Goal: Task Accomplishment & Management: Use online tool/utility

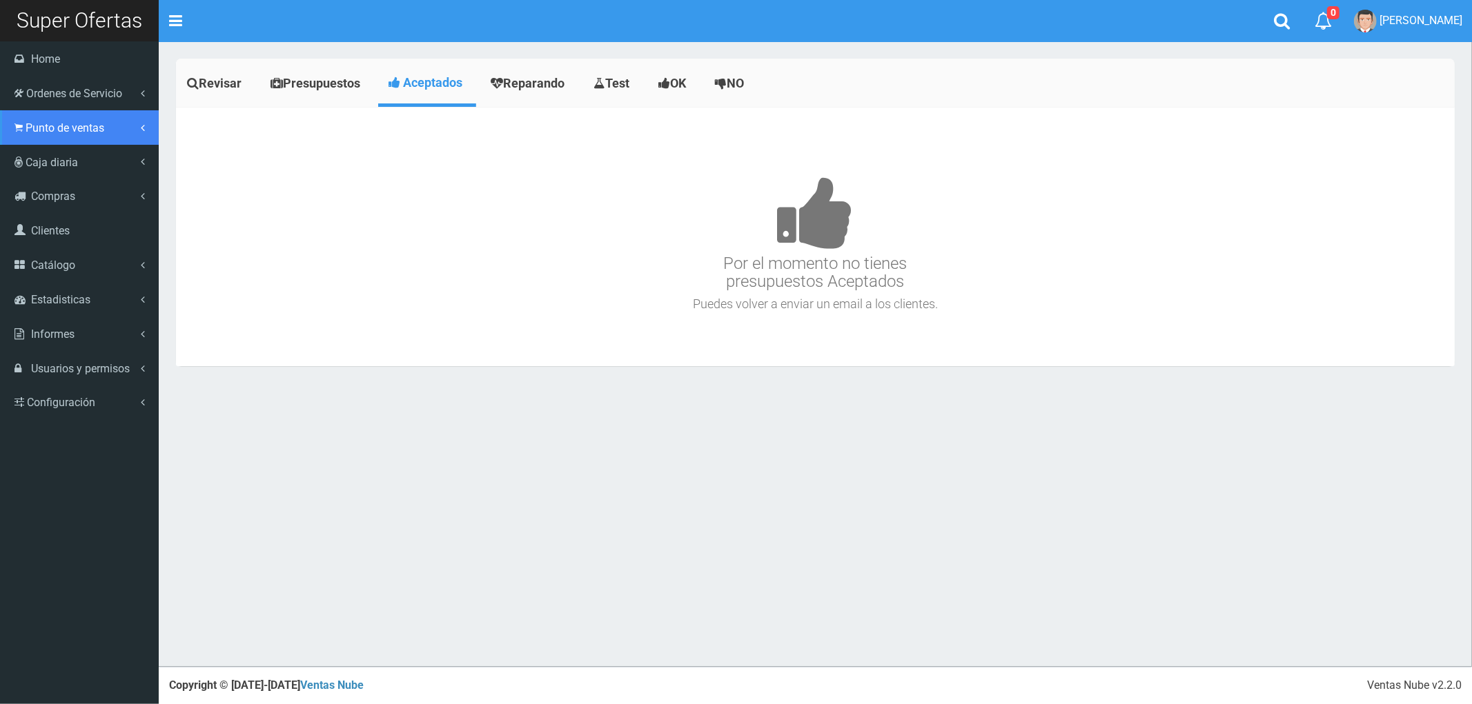
click at [40, 137] on link "Punto de ventas" at bounding box center [79, 127] width 159 height 35
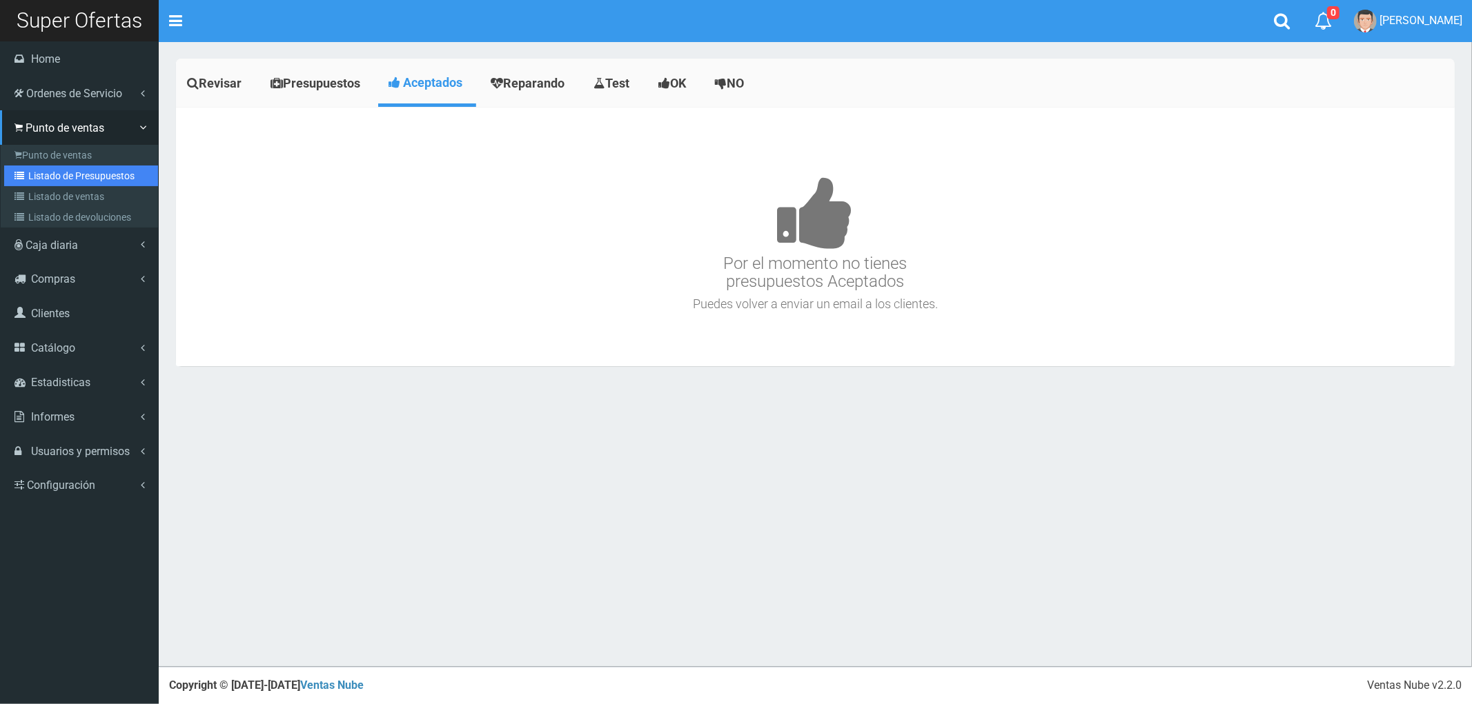
click at [58, 173] on link "Listado de Presupuestos" at bounding box center [81, 176] width 154 height 21
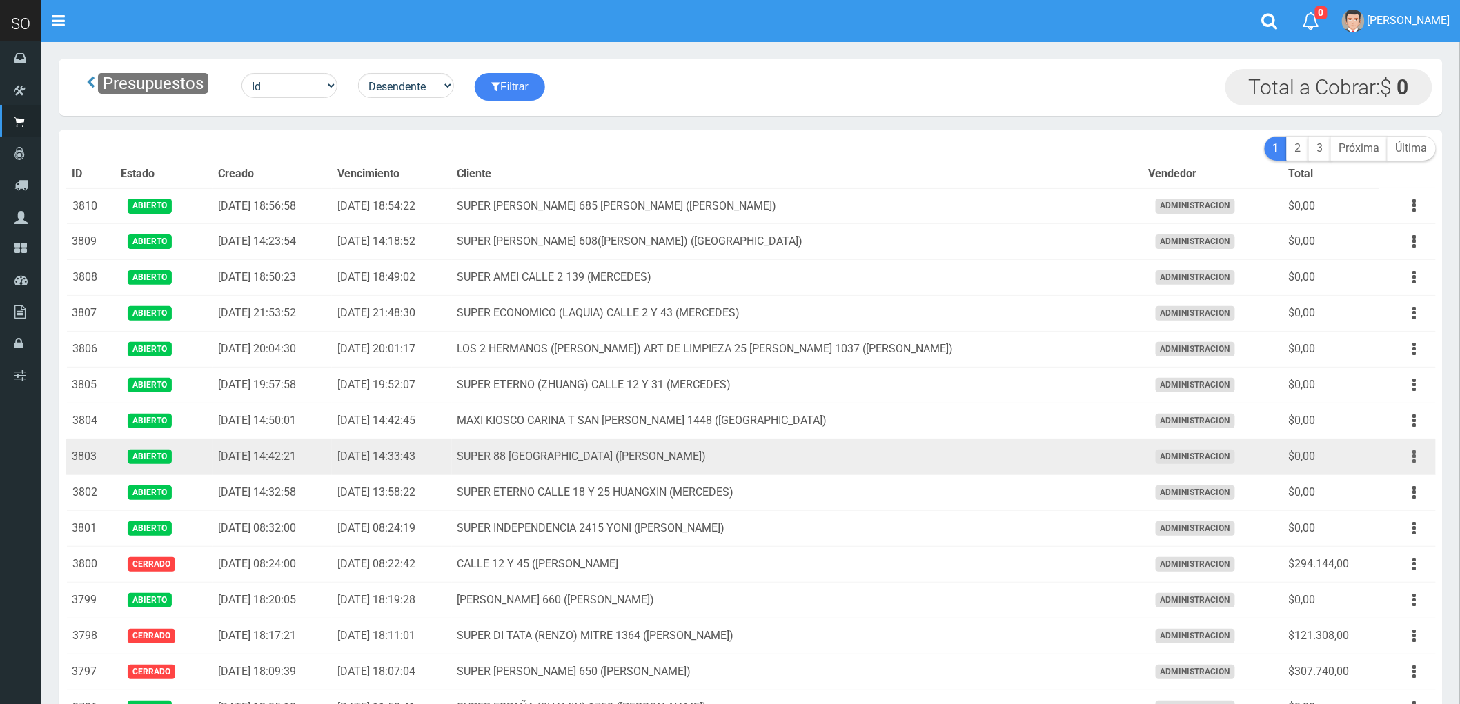
click at [1411, 459] on button "button" at bounding box center [1414, 457] width 31 height 24
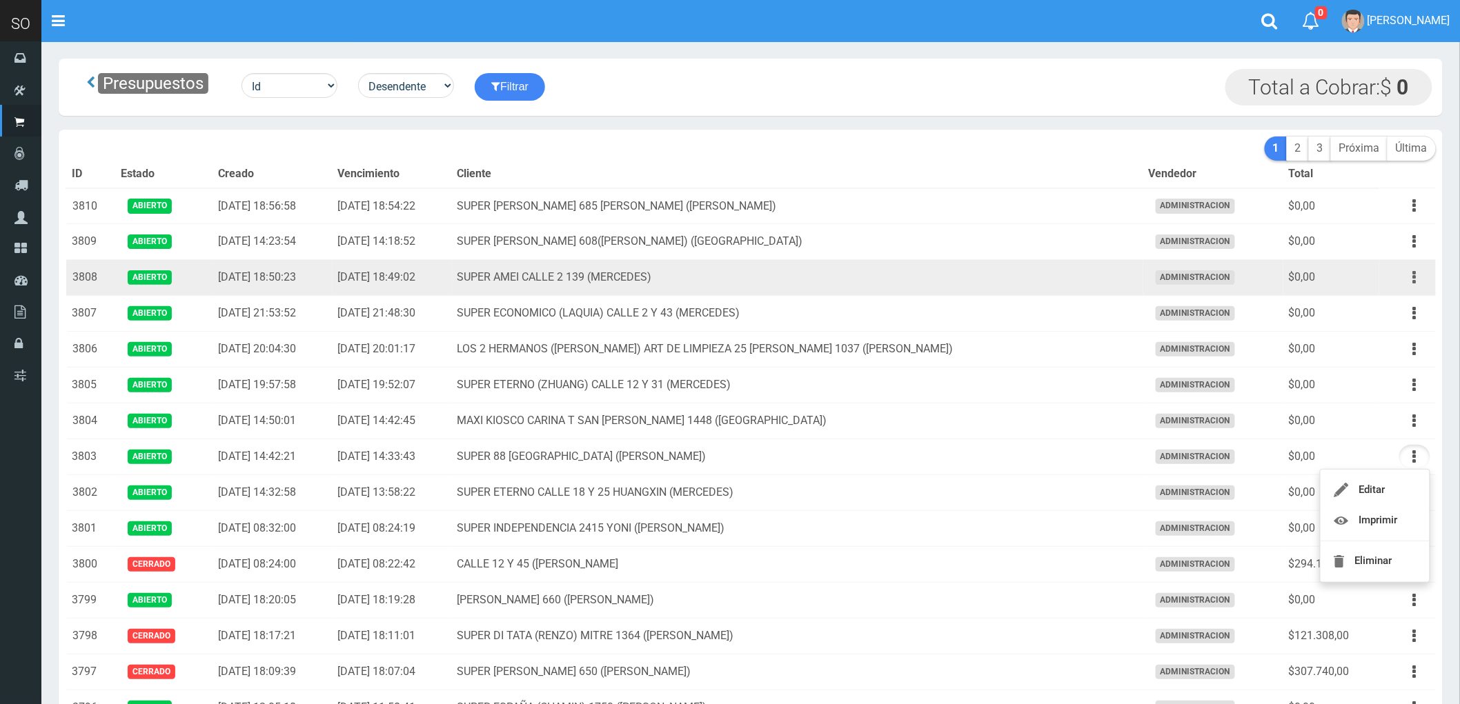
click at [1415, 281] on icon "button" at bounding box center [1414, 278] width 3 height 24
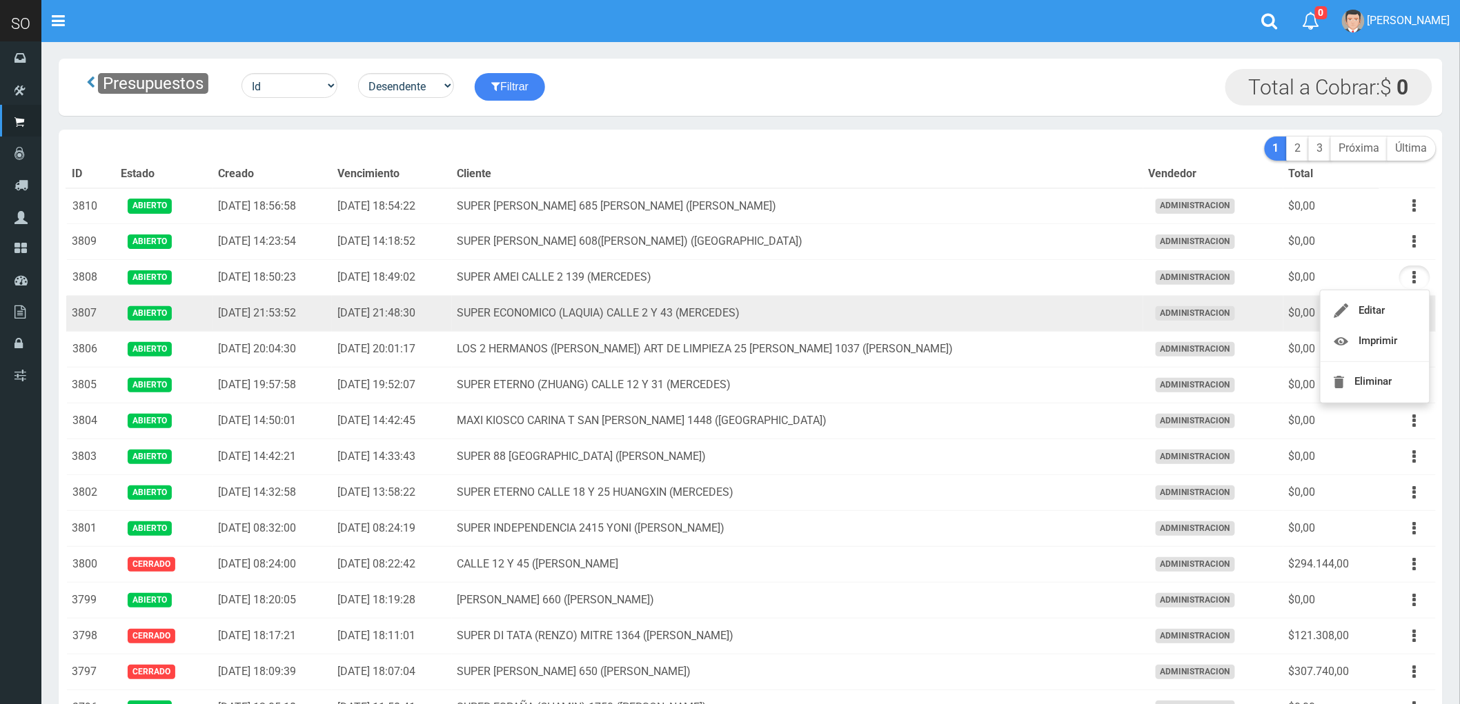
click at [995, 311] on td "SUPER ECONOMICO (LAQUIA) CALLE 2 Y 43 (MERCEDES)" at bounding box center [797, 314] width 691 height 36
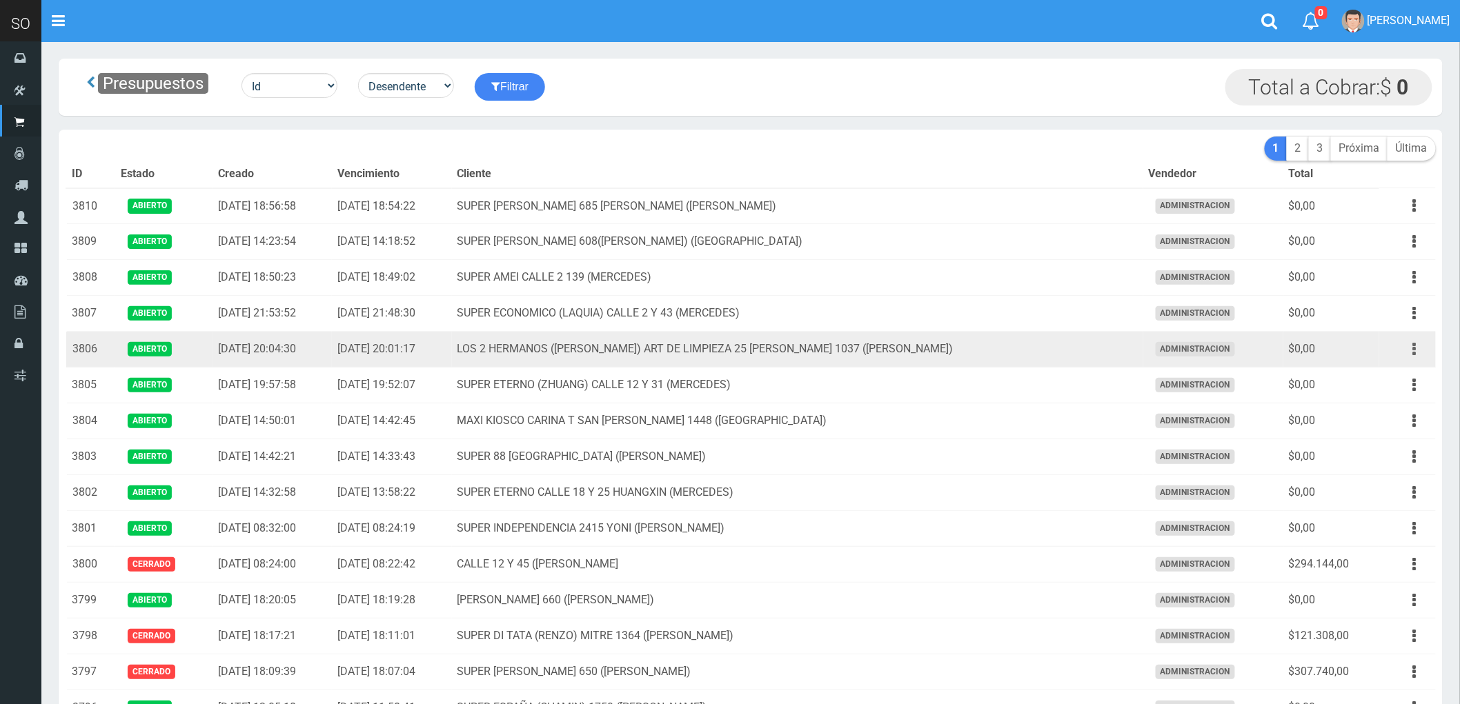
click at [1412, 354] on button "button" at bounding box center [1414, 349] width 31 height 24
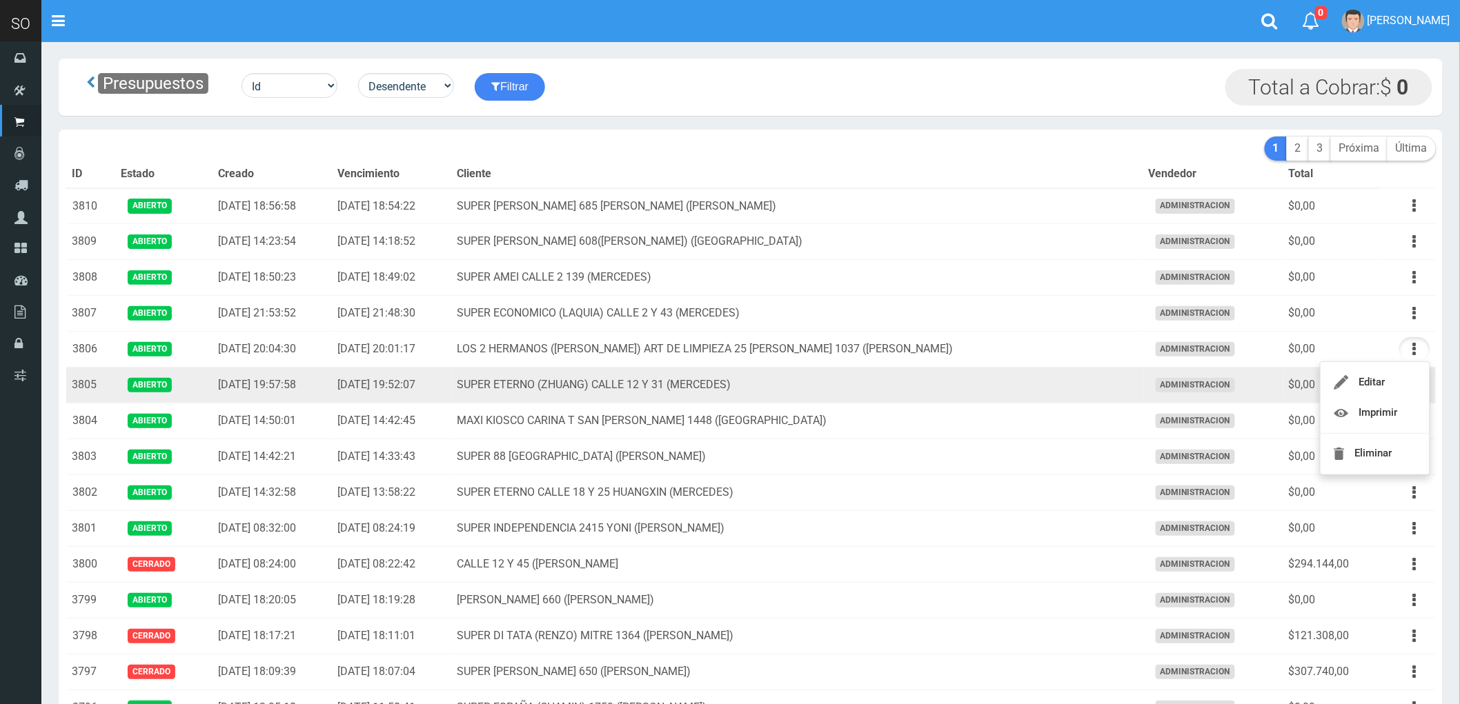
click at [998, 376] on td "SUPER ETERNO (ZHUANG) CALLE 12 Y 31 (MERCEDES)" at bounding box center [797, 386] width 691 height 36
click at [1410, 384] on button "button" at bounding box center [1414, 385] width 31 height 24
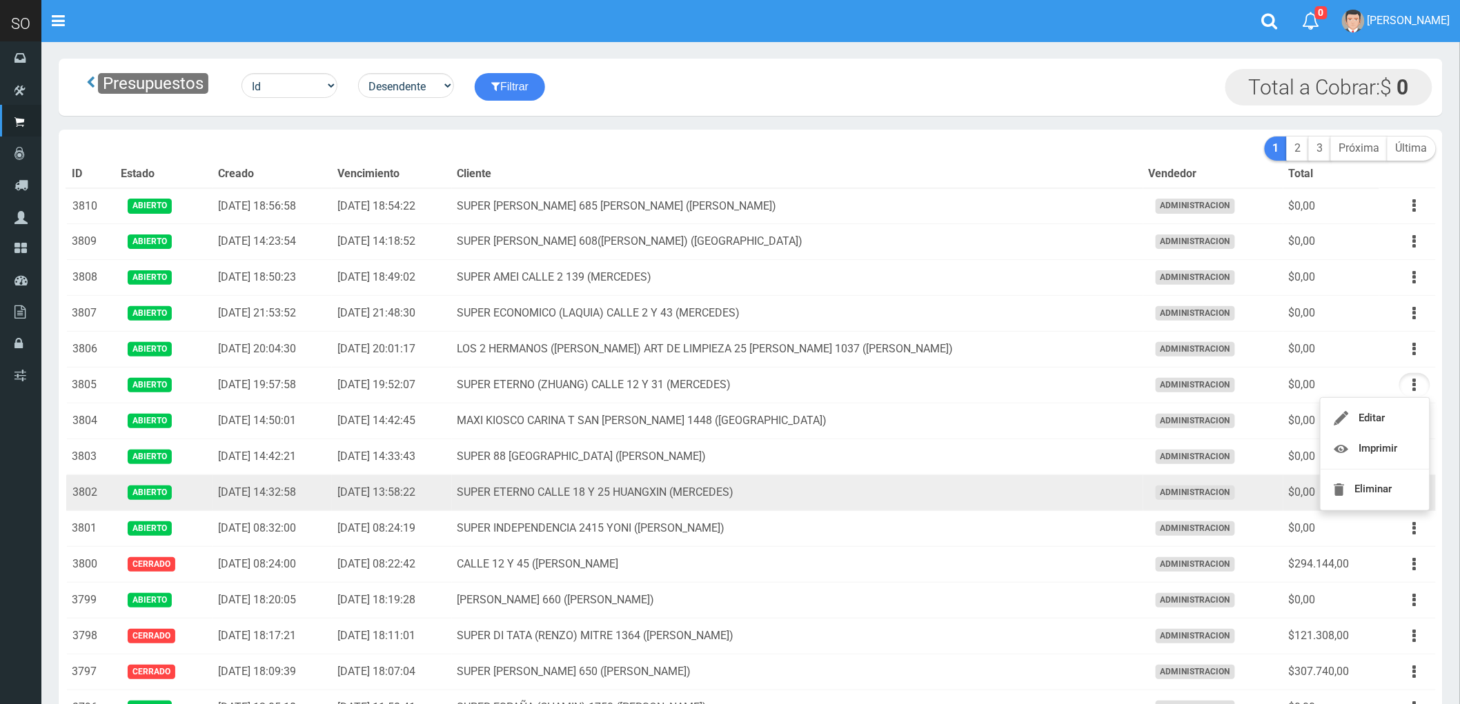
click at [998, 491] on td "SUPER ETERNO CALLE 18 Y 25 HUANGXIN (MERCEDES)" at bounding box center [797, 493] width 691 height 36
click at [1415, 493] on icon "button" at bounding box center [1414, 493] width 3 height 24
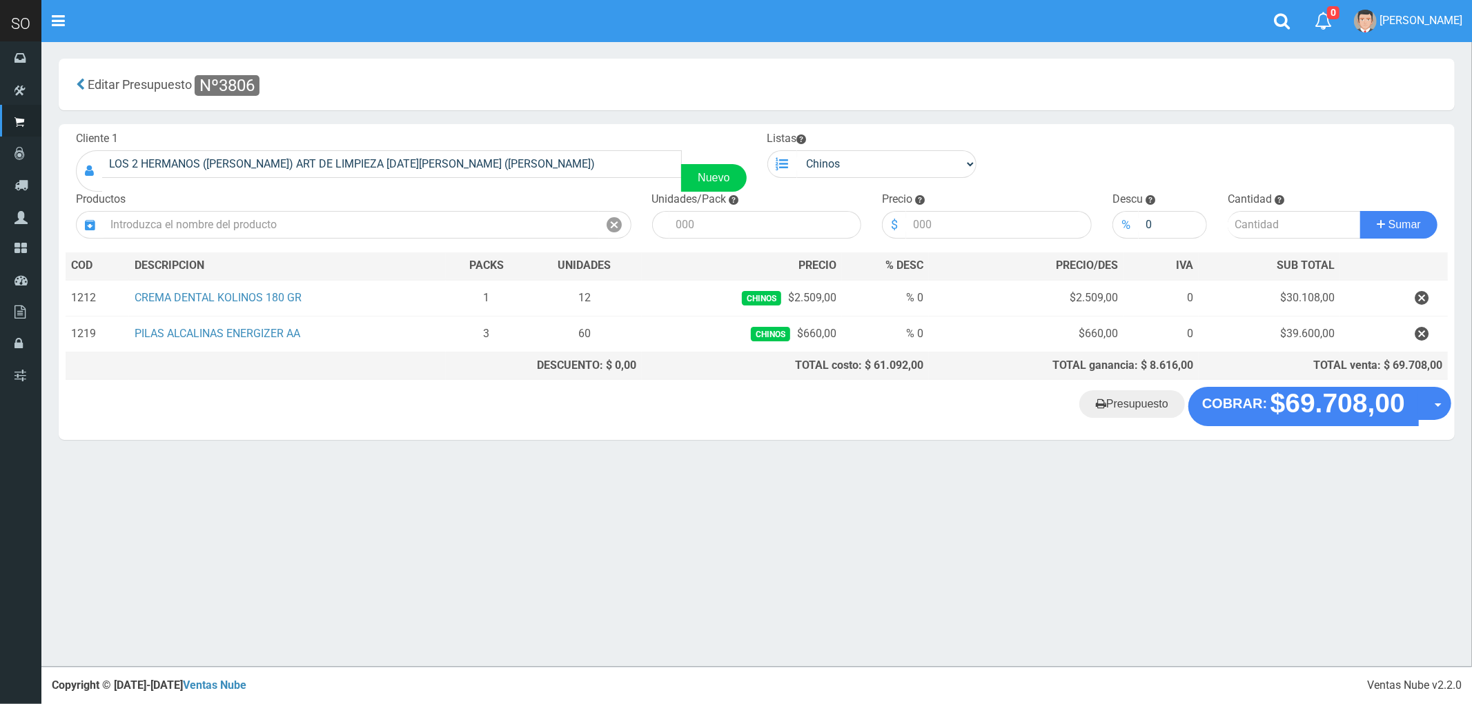
click at [364, 426] on "Presupuesto COBRAR: $69.708,00 Opciones" at bounding box center [756, 406] width 1389 height 39
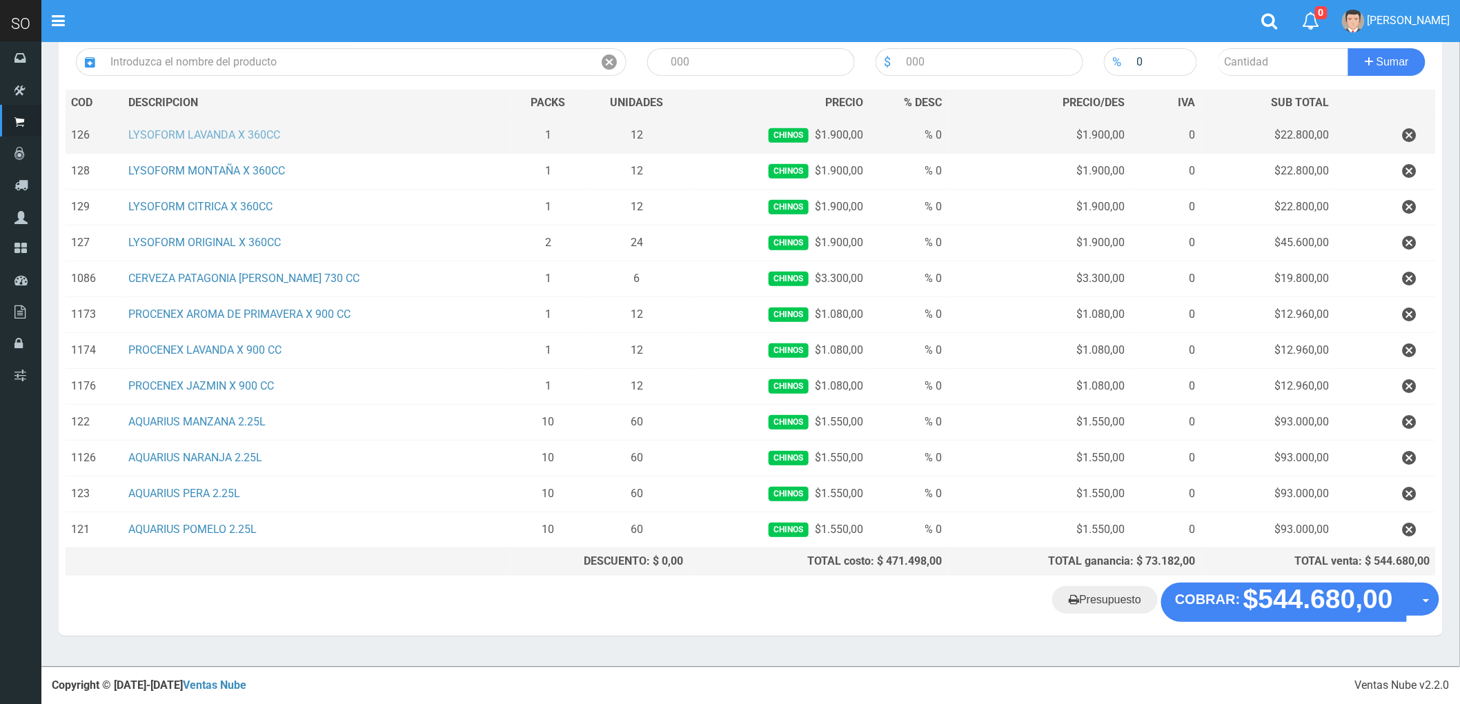
scroll to position [166, 0]
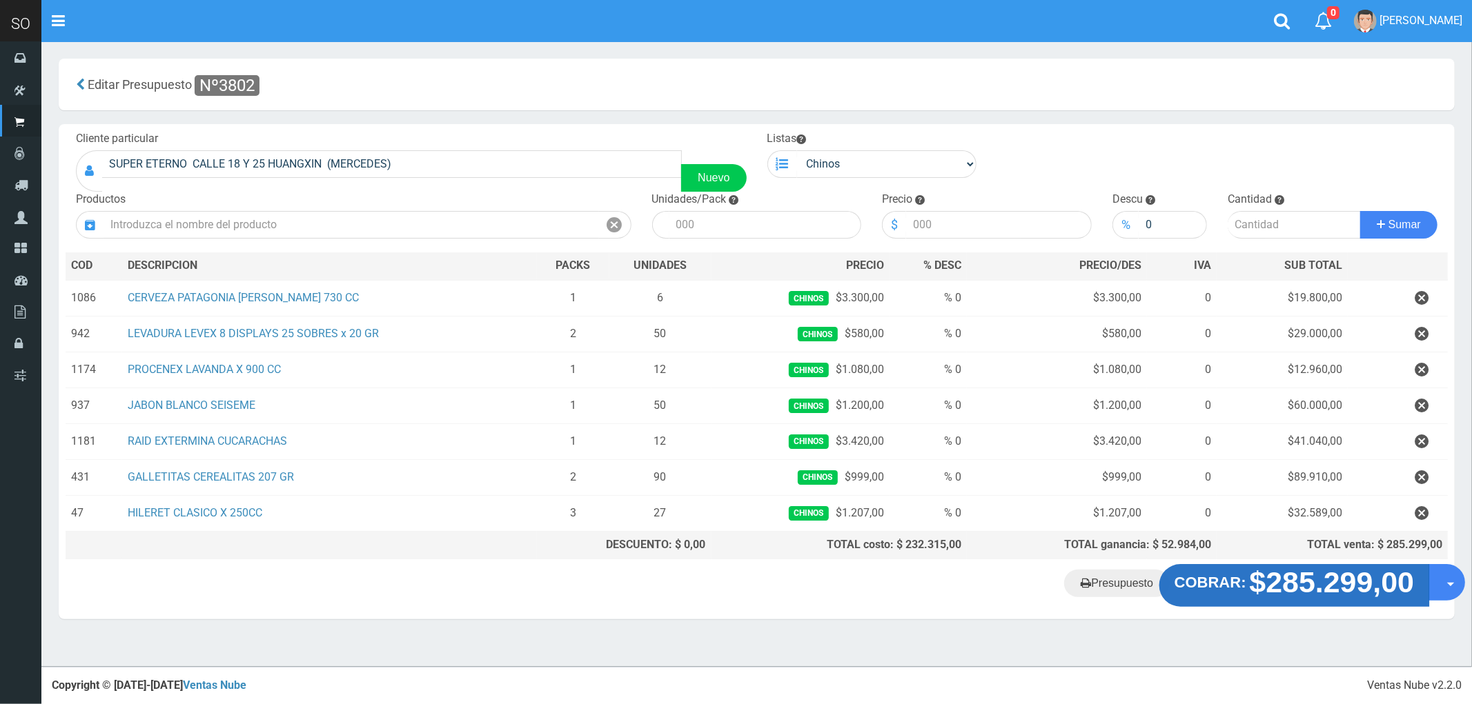
click at [1272, 591] on strong "$285.299,00" at bounding box center [1332, 582] width 165 height 32
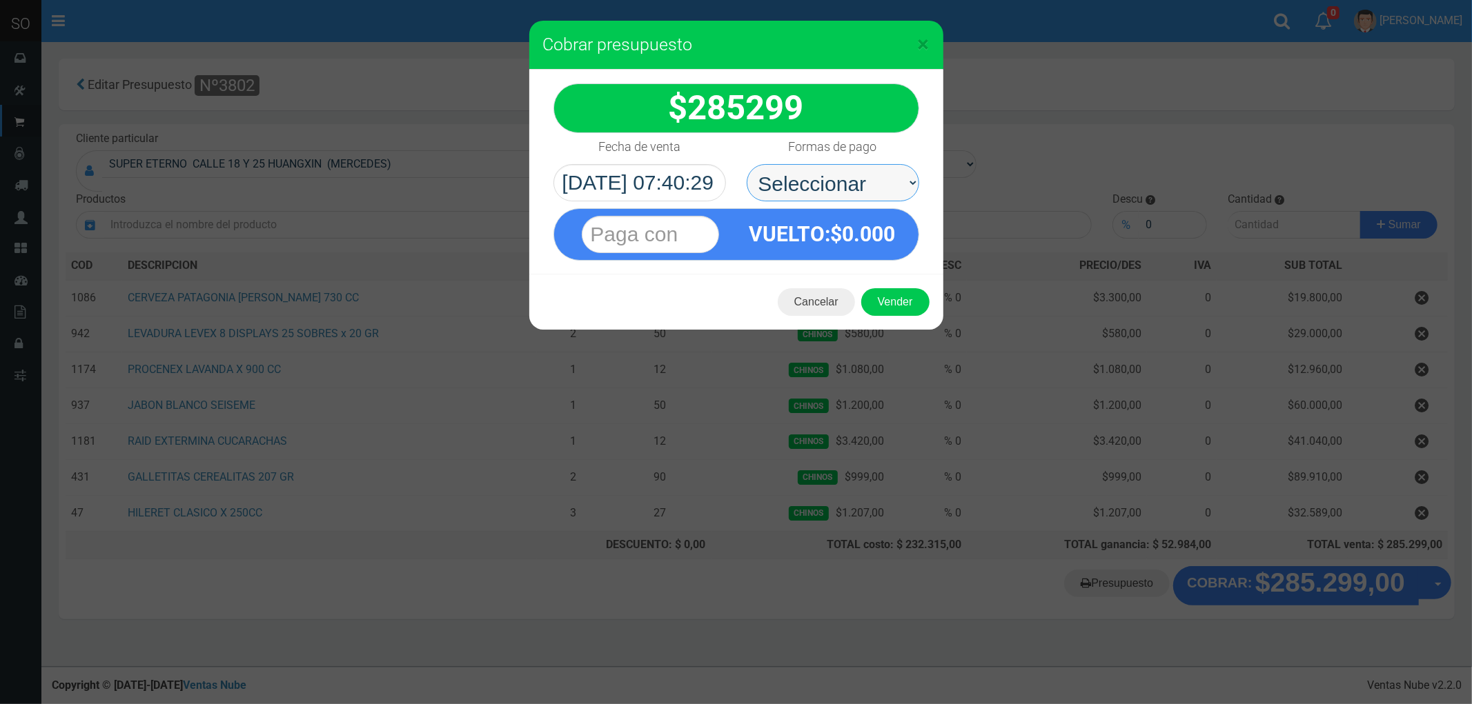
click at [782, 192] on select "Seleccionar Efectivo Tarjeta de Crédito Depósito Débito" at bounding box center [833, 182] width 173 height 37
select select "Efectivo"
click at [747, 164] on select "Seleccionar Efectivo Tarjeta de Crédito Depósito Débito" at bounding box center [833, 182] width 173 height 37
click at [903, 301] on button "Vender" at bounding box center [895, 302] width 68 height 28
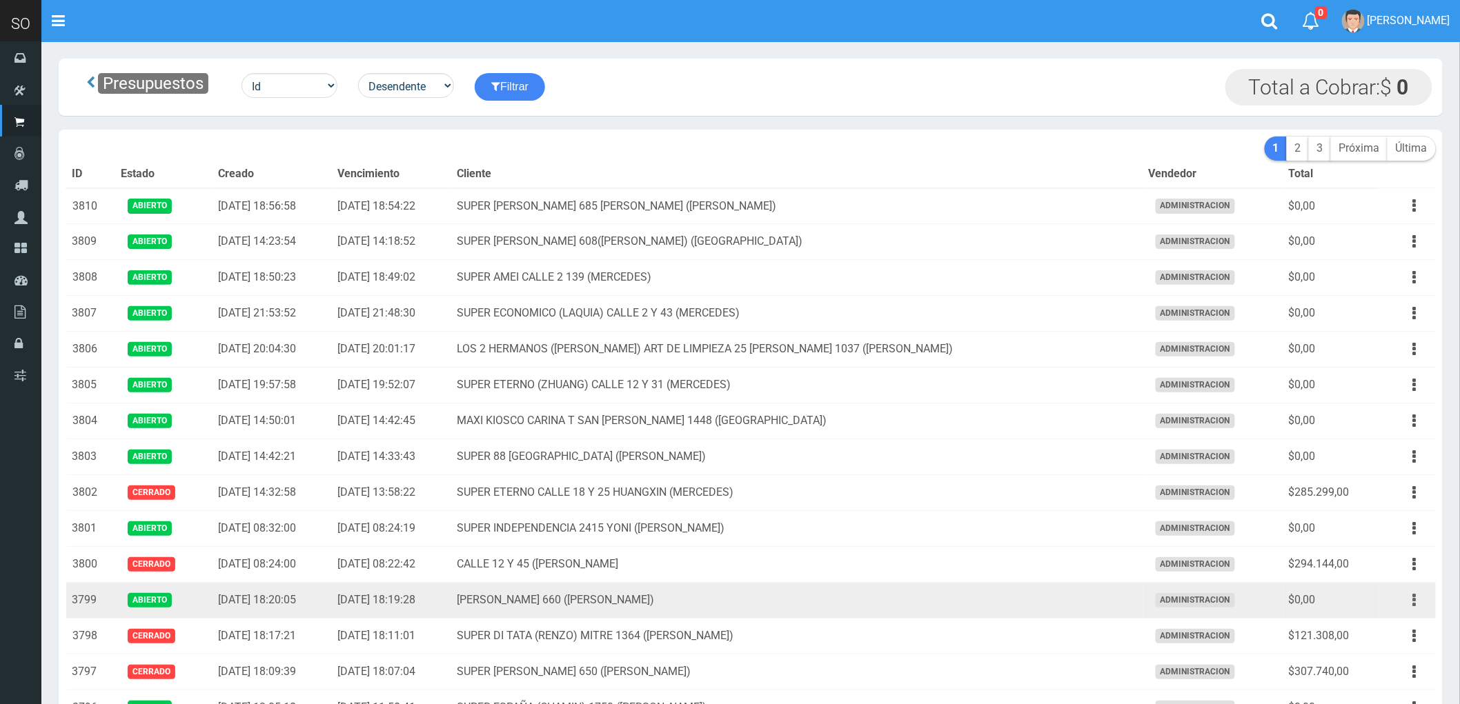
click at [1415, 604] on icon "button" at bounding box center [1414, 601] width 3 height 24
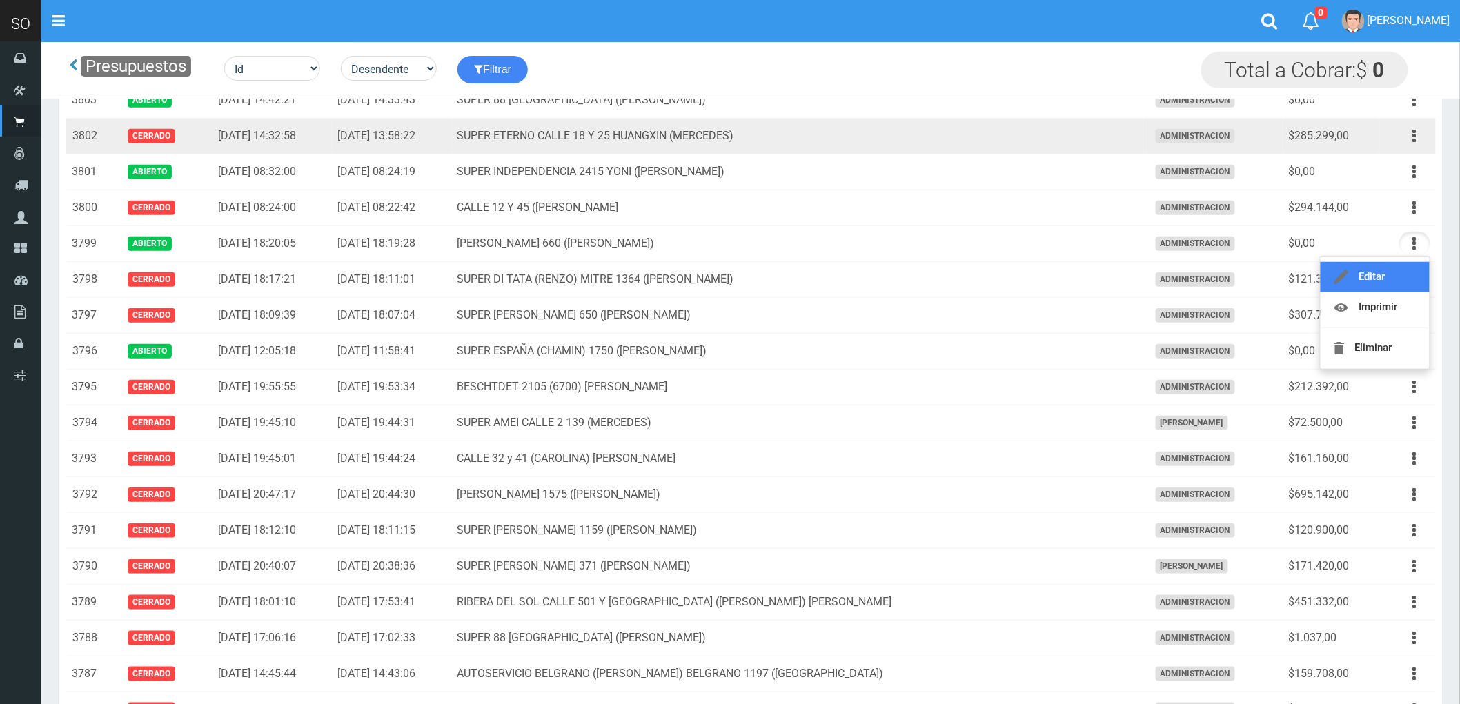
scroll to position [306, 0]
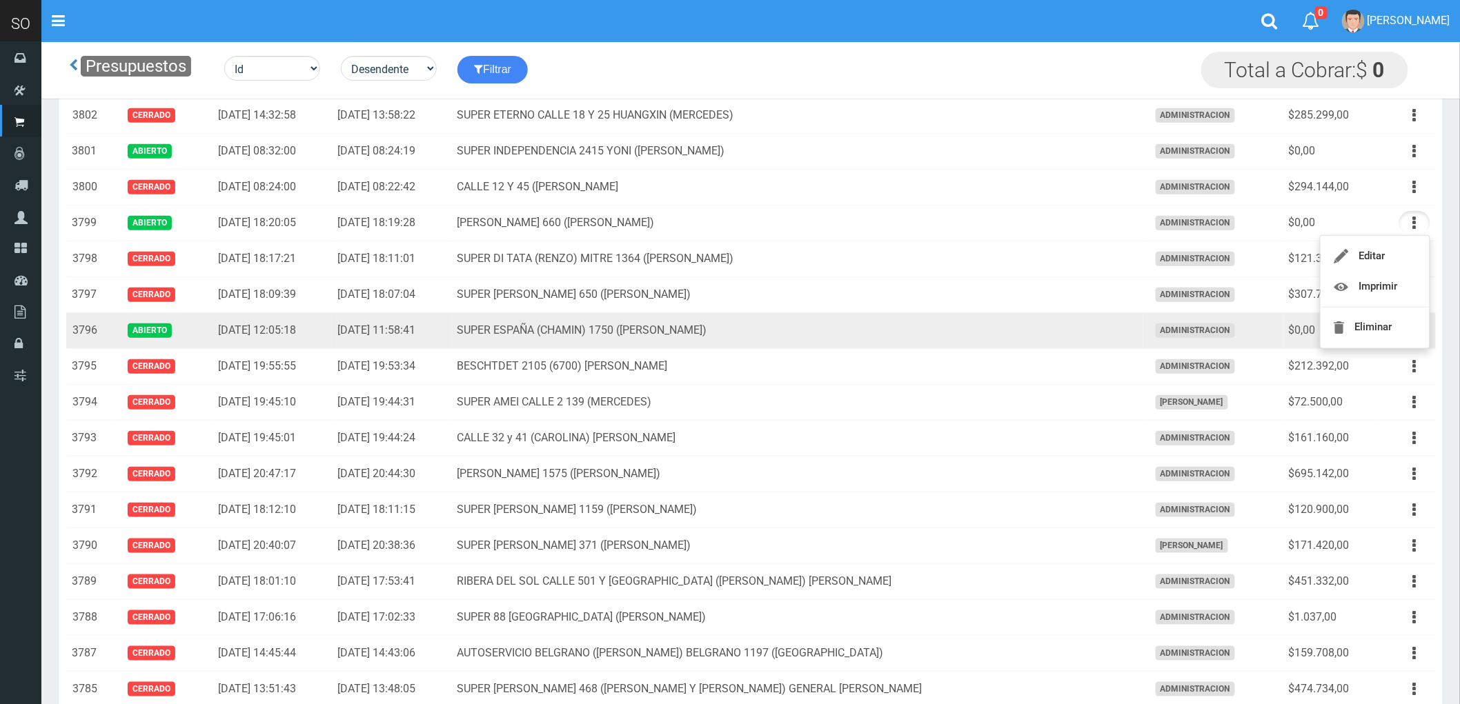
click at [860, 332] on td "SUPER ESPAÑA (CHAMIN) 1750 ([PERSON_NAME])" at bounding box center [797, 331] width 691 height 36
click at [1415, 331] on icon "button" at bounding box center [1414, 331] width 3 height 24
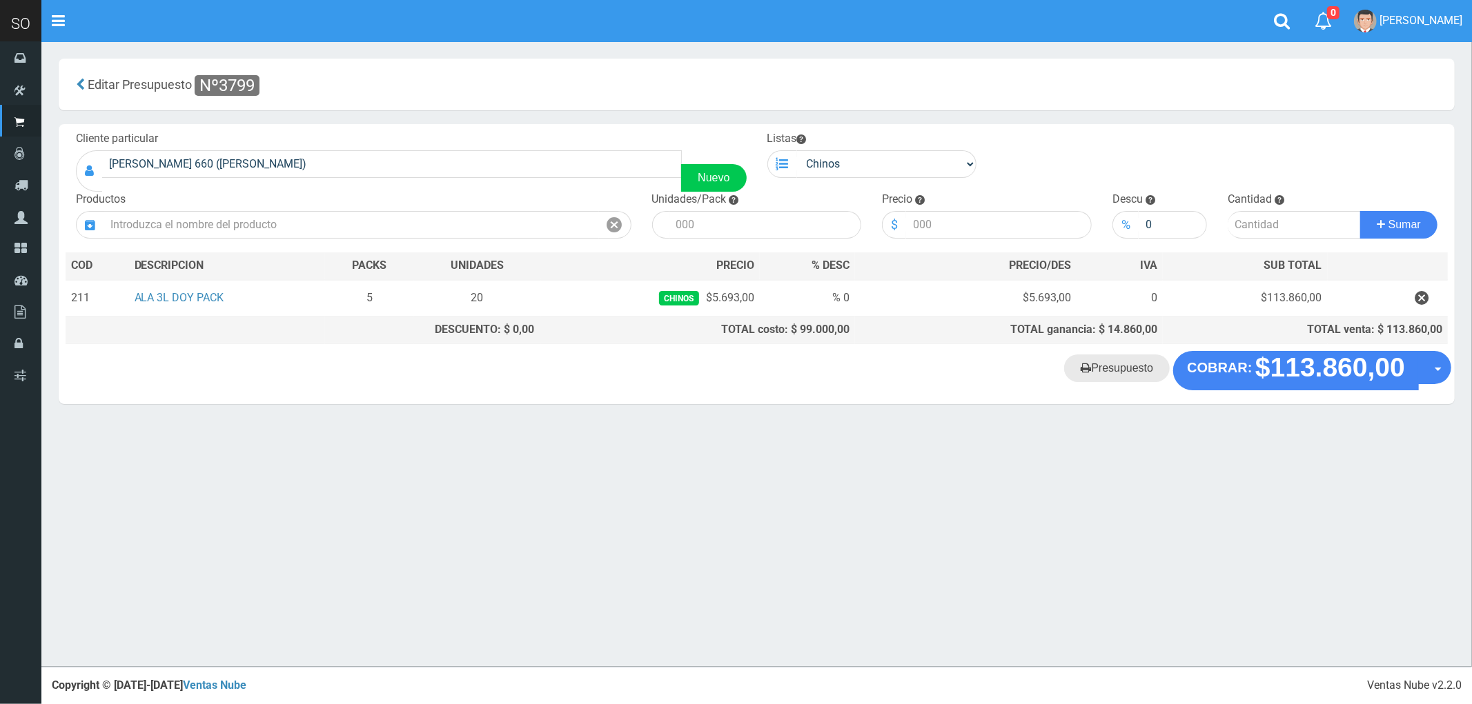
click at [1132, 375] on link "Presupuesto" at bounding box center [1117, 369] width 106 height 28
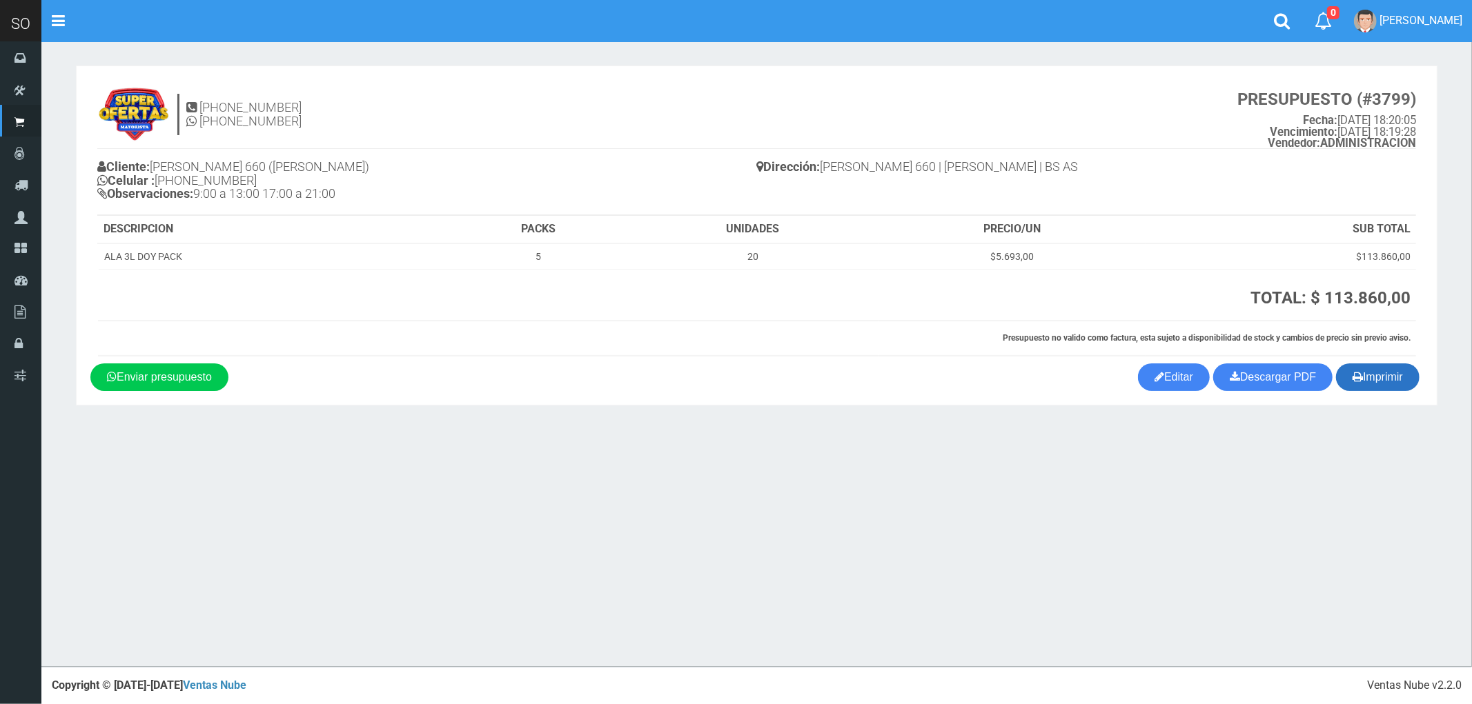
click at [1385, 377] on button "Imprimir" at bounding box center [1377, 378] width 83 height 28
